Goal: Task Accomplishment & Management: Manage account settings

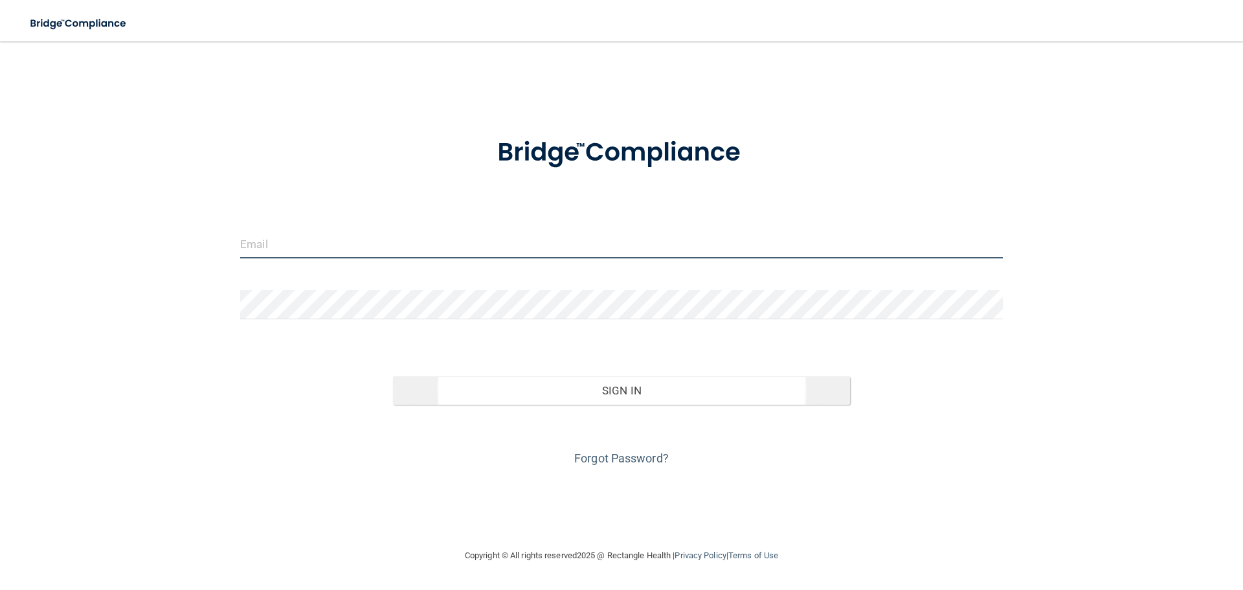
type input "[EMAIL_ADDRESS][DOMAIN_NAME]"
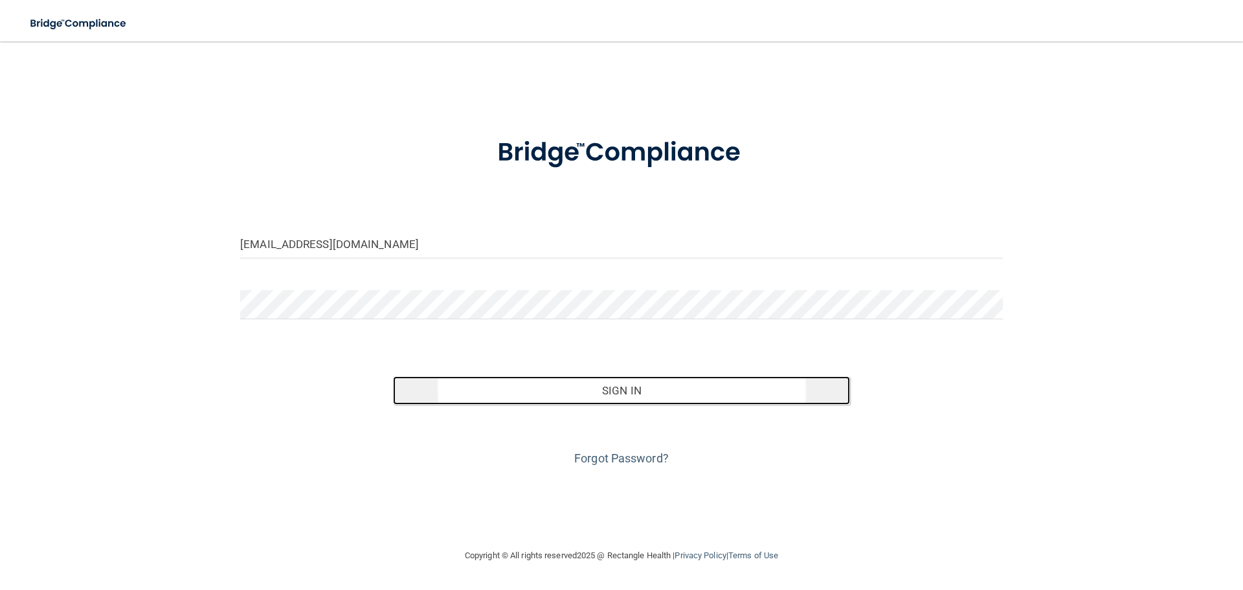
click at [587, 392] on button "Sign In" at bounding box center [622, 390] width 458 height 28
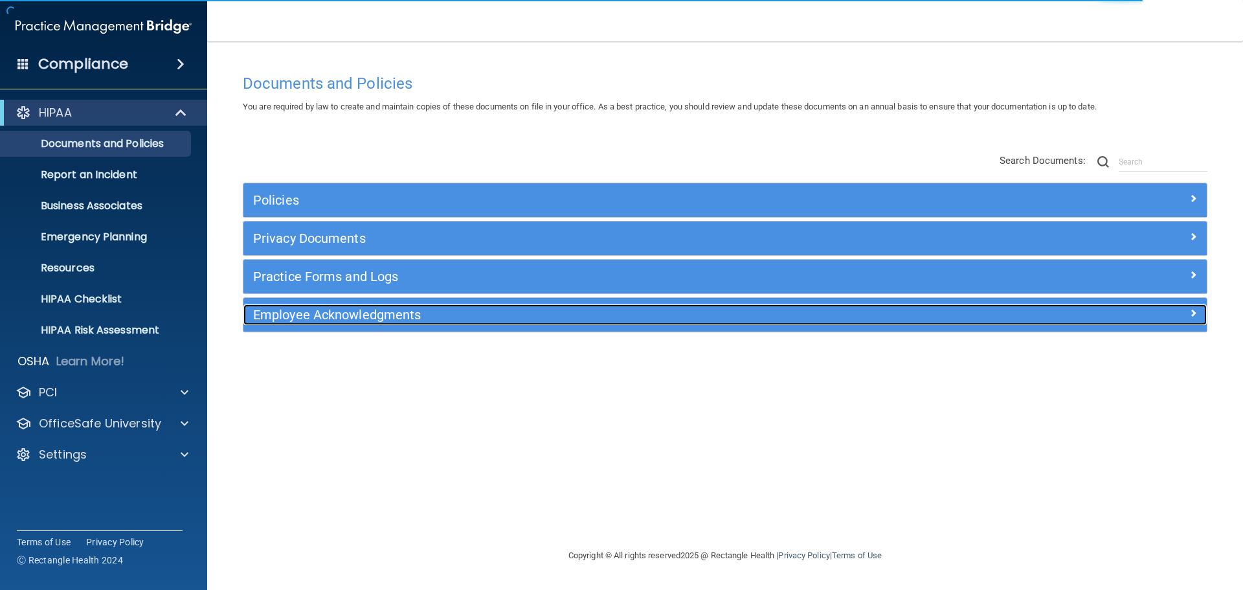
click at [487, 320] on h5 "Employee Acknowledgments" at bounding box center [604, 315] width 703 height 14
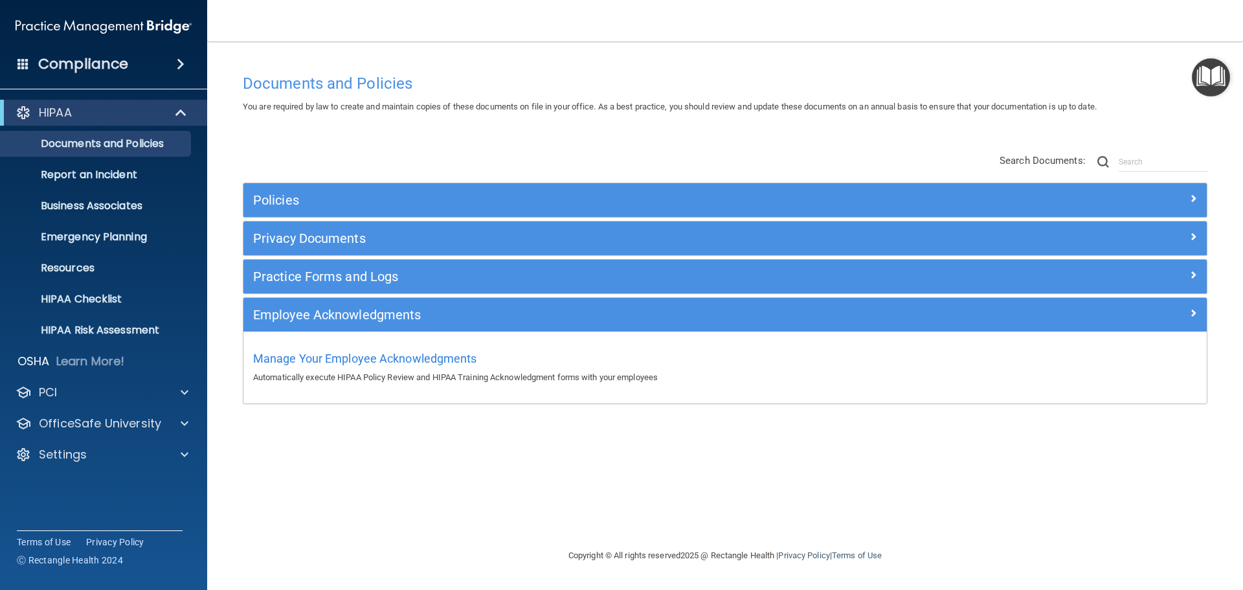
click at [457, 368] on div "Manage Your Employee Acknowledgments Automatically execute HIPAA Policy Review …" at bounding box center [725, 366] width 944 height 37
click at [457, 361] on span "Manage Your Employee Acknowledgments" at bounding box center [365, 359] width 224 height 14
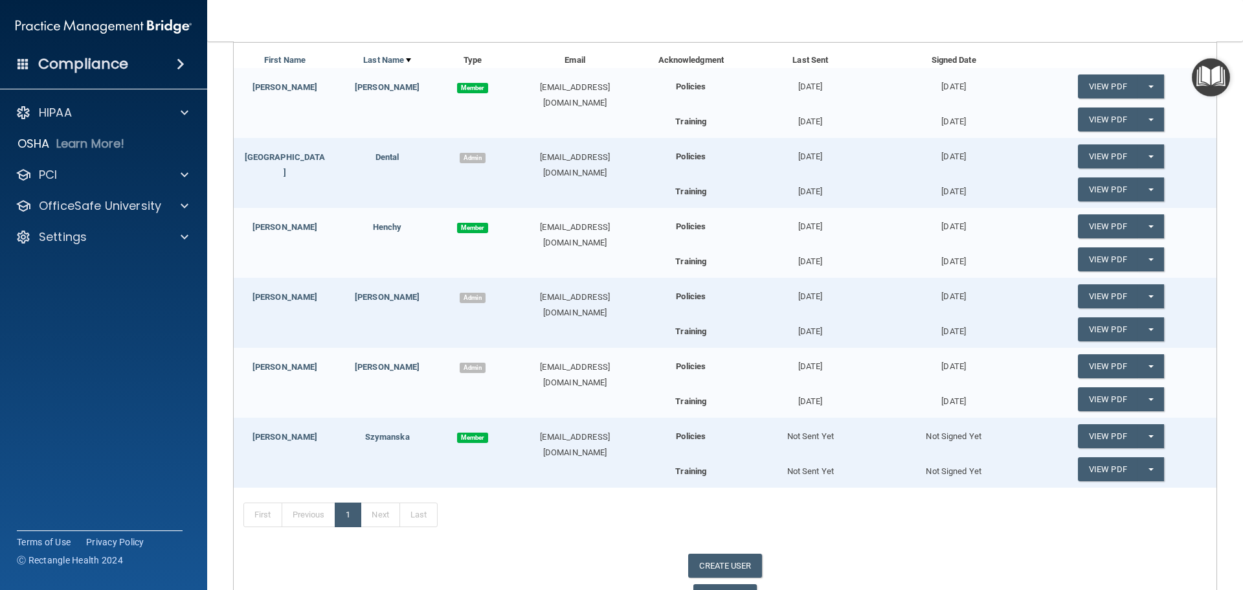
scroll to position [194, 0]
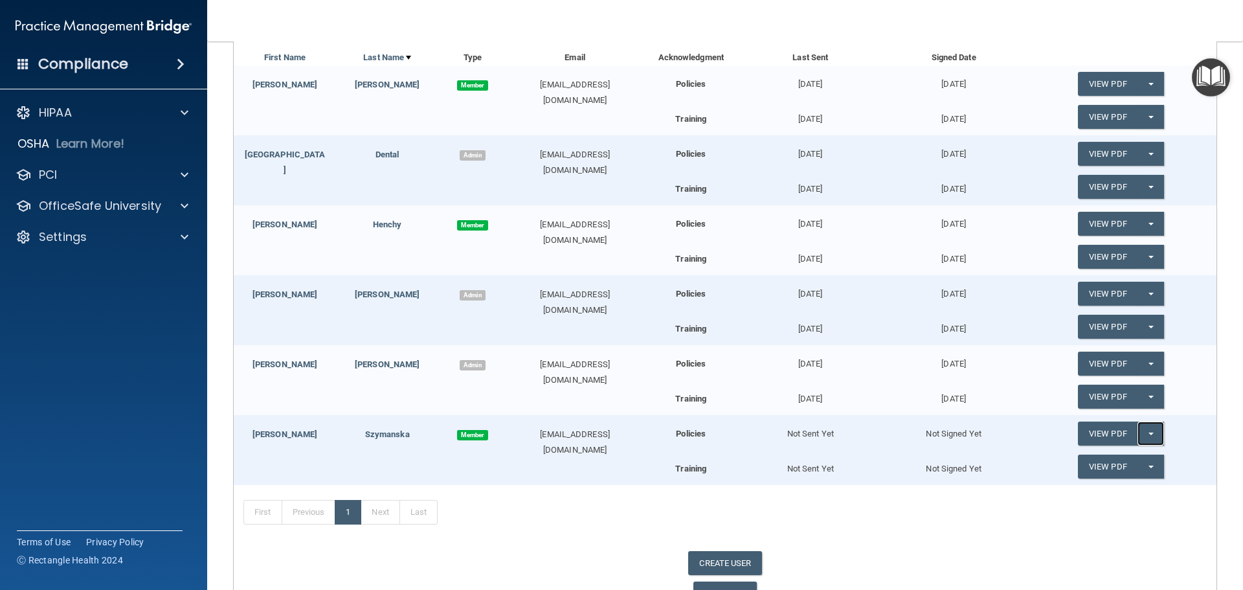
click at [1145, 432] on button "Split button!" at bounding box center [1150, 433] width 27 height 24
click at [1139, 464] on link "Send Acknowledgment" at bounding box center [1134, 459] width 112 height 19
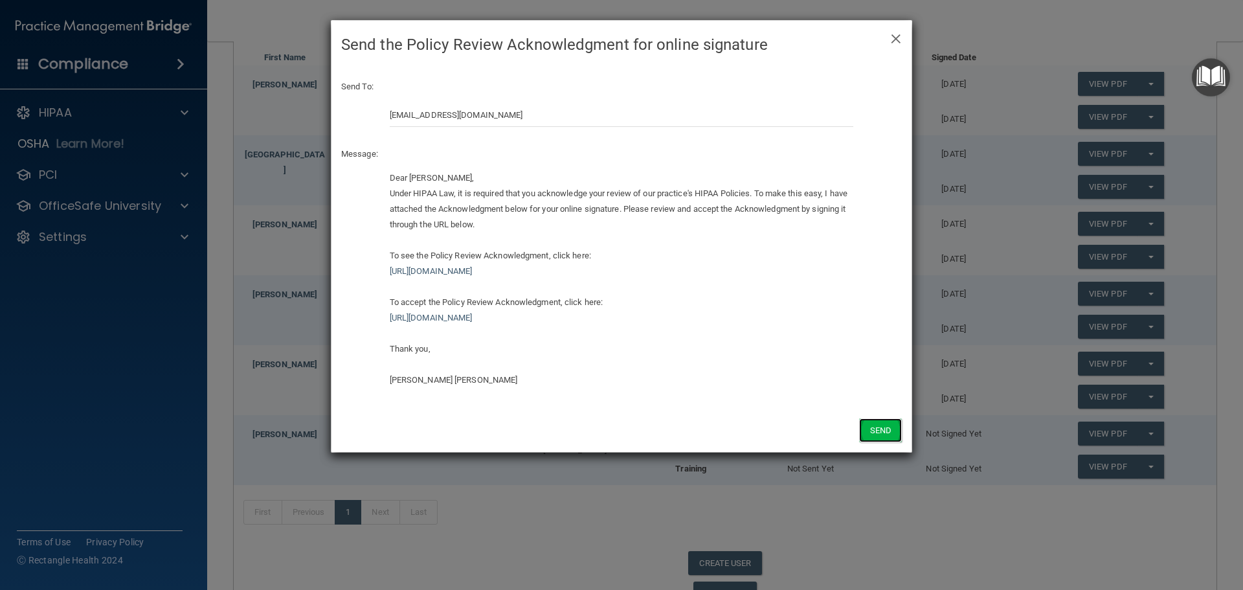
click at [871, 428] on button "Send" at bounding box center [880, 430] width 43 height 24
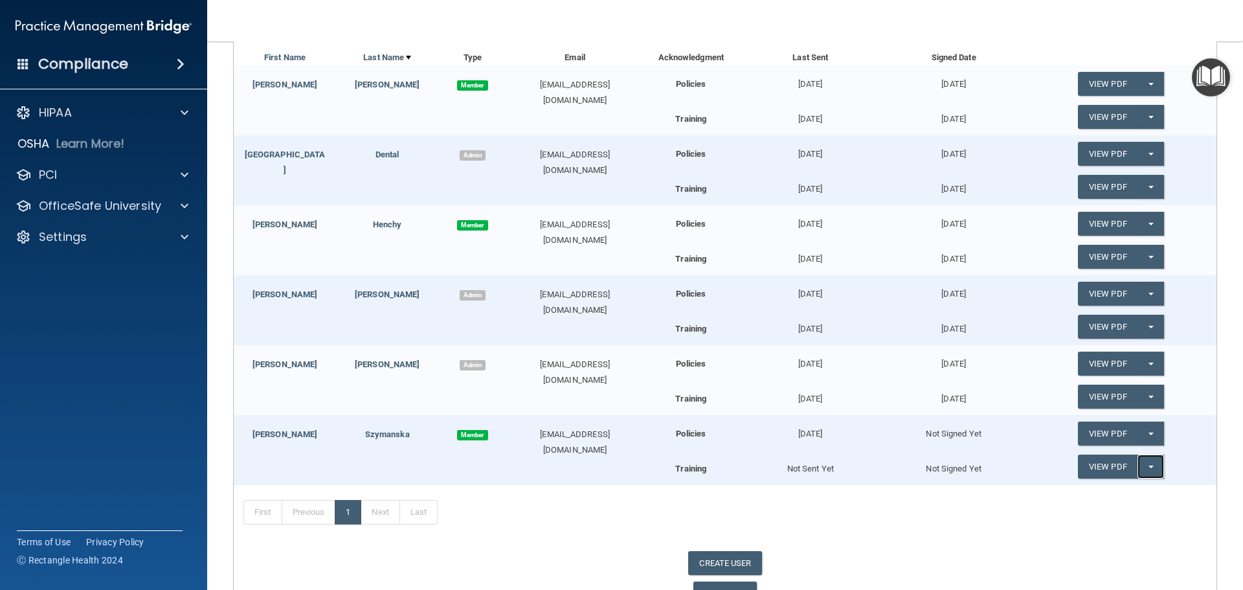
click at [1144, 469] on button "Split button!" at bounding box center [1150, 466] width 27 height 24
click at [1140, 500] on link "Send Acknowledgment PDF" at bounding box center [1142, 492] width 129 height 19
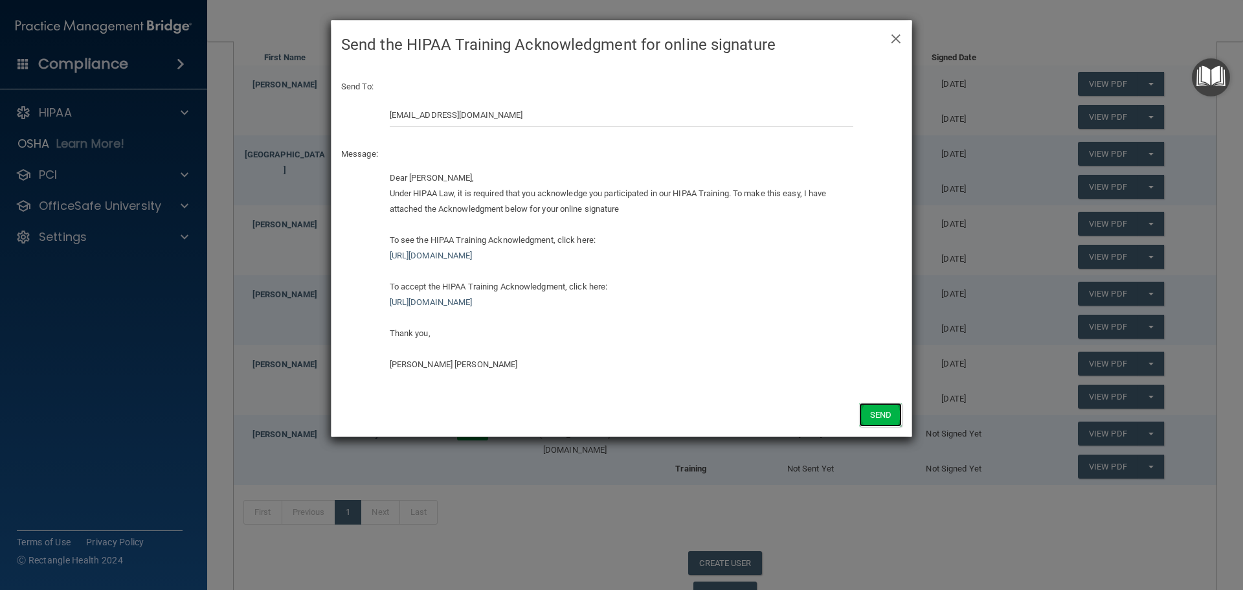
click at [885, 416] on button "Send" at bounding box center [880, 415] width 43 height 24
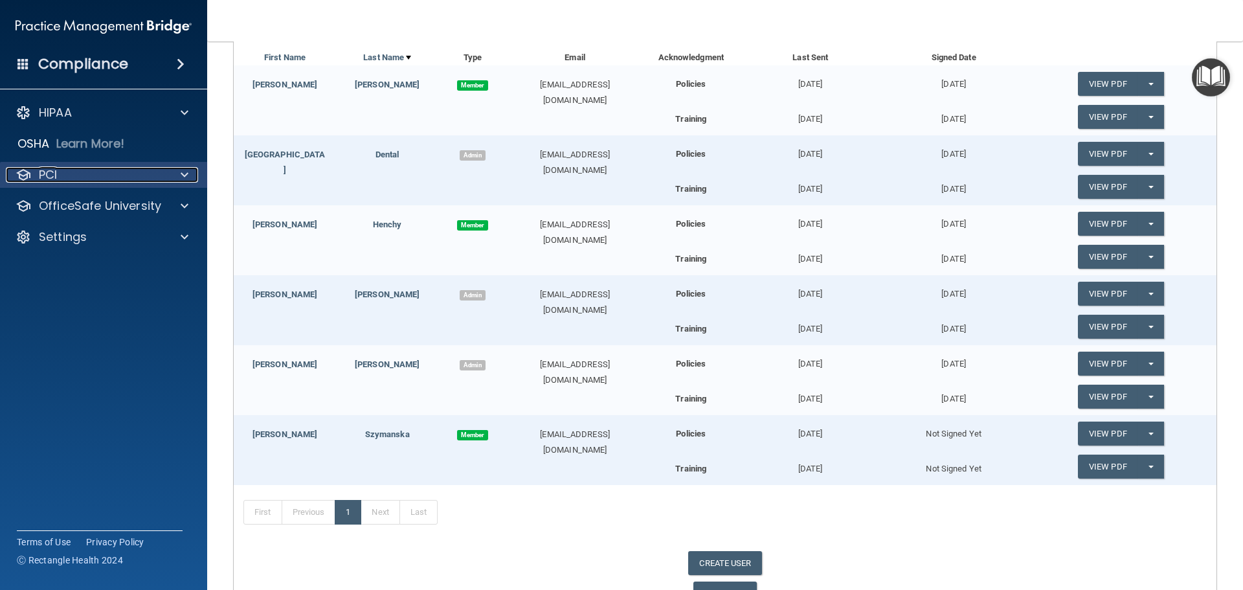
click at [188, 172] on div at bounding box center [182, 175] width 32 height 16
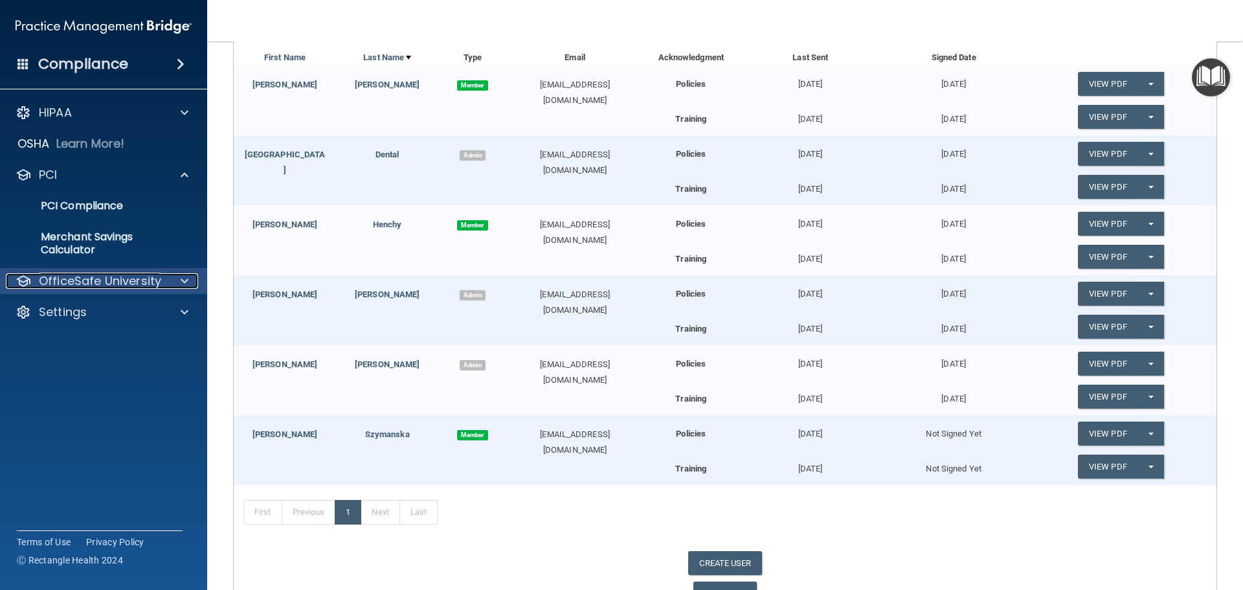
click at [72, 279] on p "OfficeSafe University" at bounding box center [100, 281] width 122 height 16
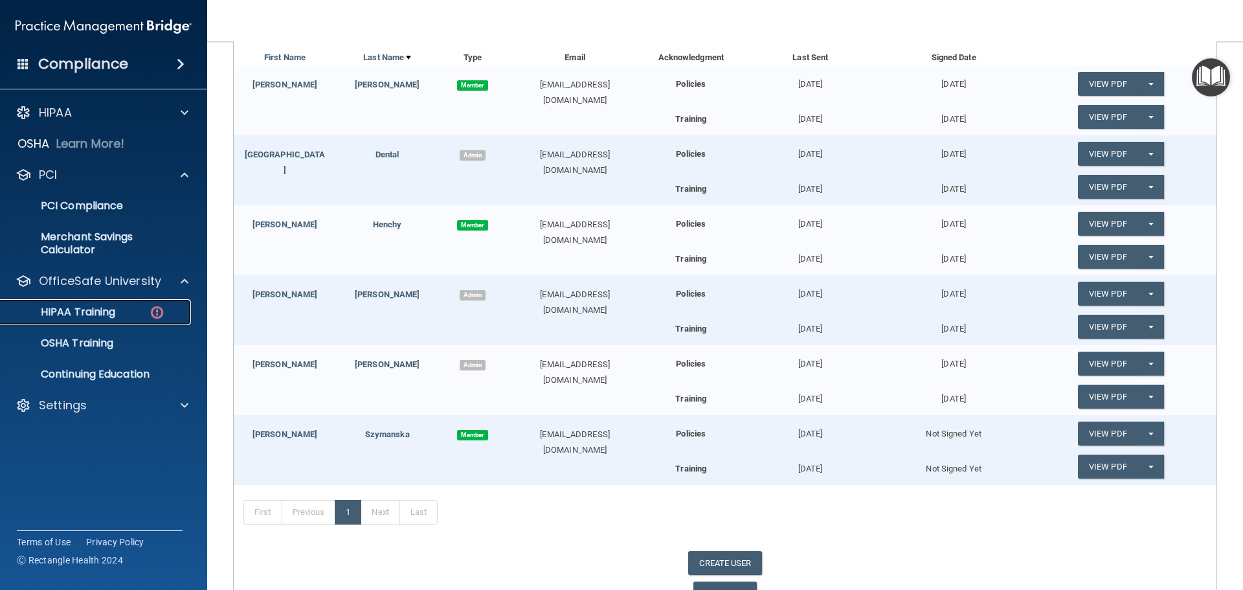
click at [97, 313] on p "HIPAA Training" at bounding box center [61, 312] width 107 height 13
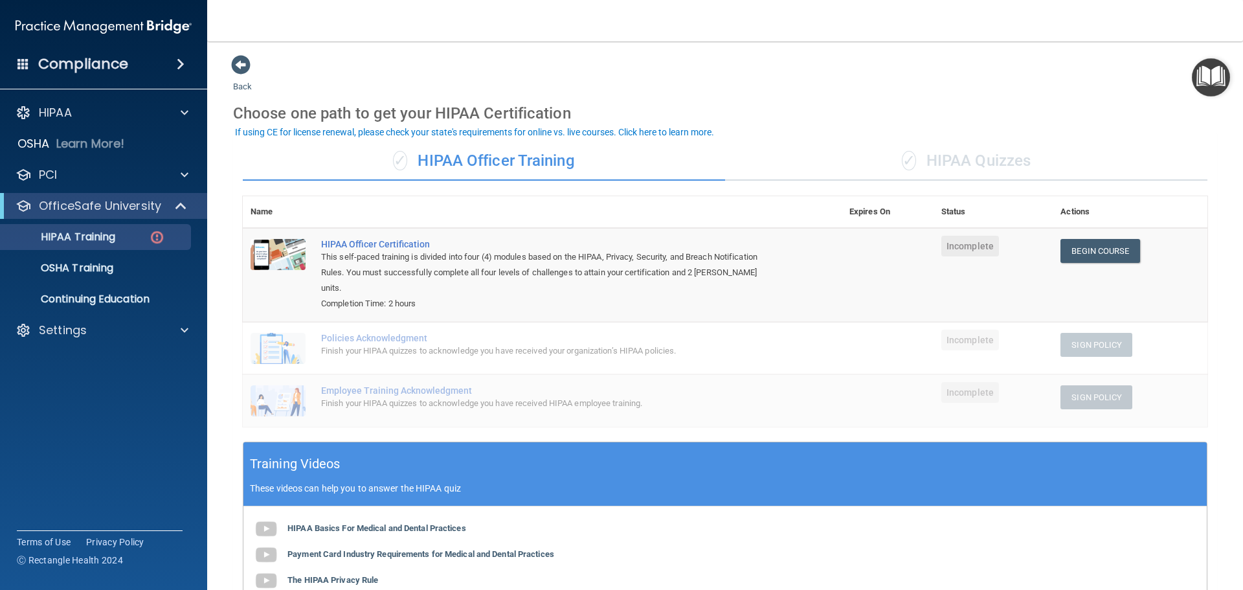
click at [960, 158] on div "✓ HIPAA Quizzes" at bounding box center [966, 161] width 482 height 39
